Goal: Task Accomplishment & Management: Manage account settings

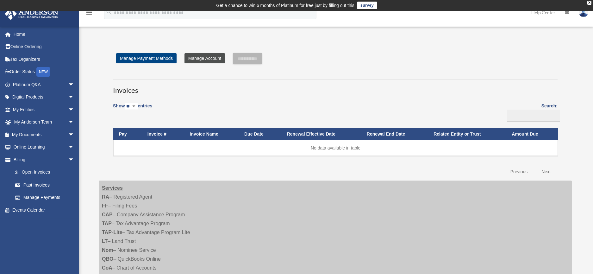
click at [199, 59] on link "Manage Account" at bounding box center [204, 58] width 40 height 10
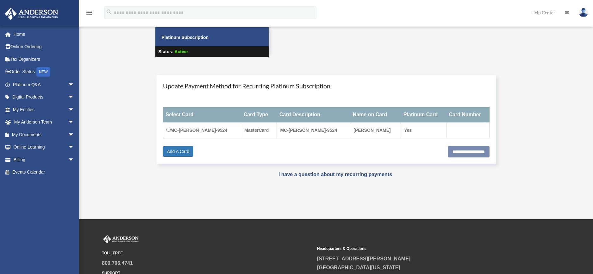
scroll to position [40, 0]
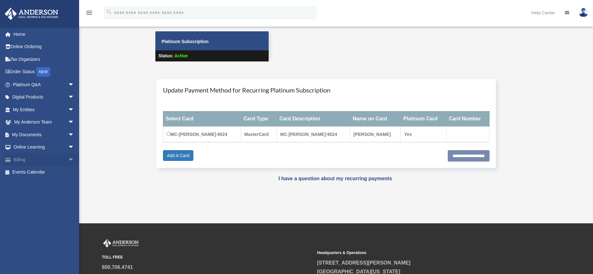
click at [16, 159] on link "Billing arrow_drop_down" at bounding box center [43, 159] width 79 height 13
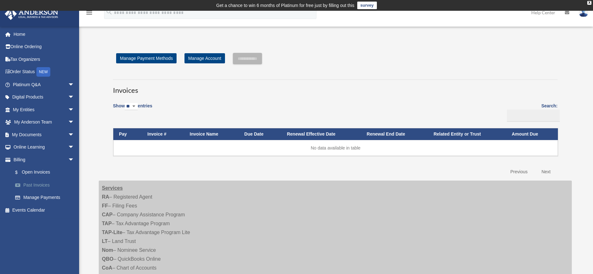
click at [33, 184] on link "Past Invoices" at bounding box center [46, 184] width 75 height 13
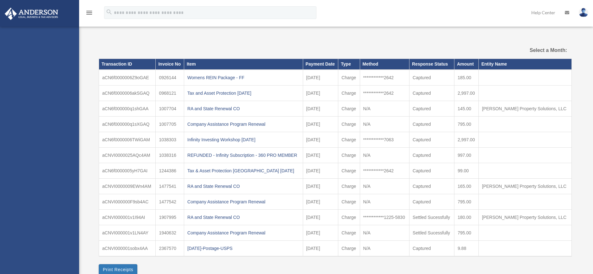
select select
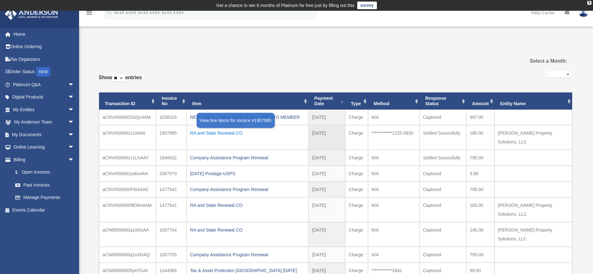
click at [209, 131] on div "RA and State Renewal CO" at bounding box center [247, 132] width 115 height 9
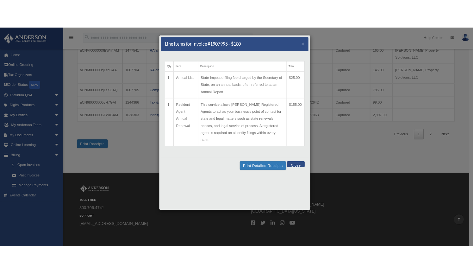
scroll to position [198, 0]
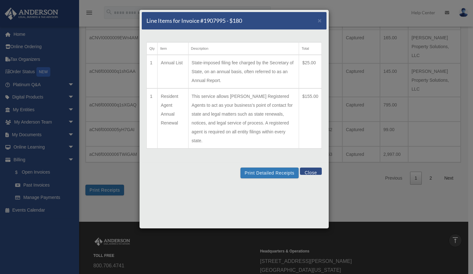
click at [311, 167] on button "Close" at bounding box center [311, 170] width 22 height 7
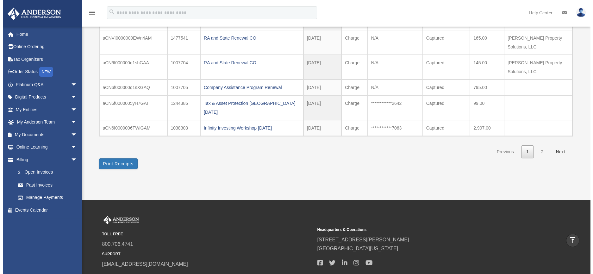
scroll to position [176, 0]
